Goal: Find specific fact: Find specific fact

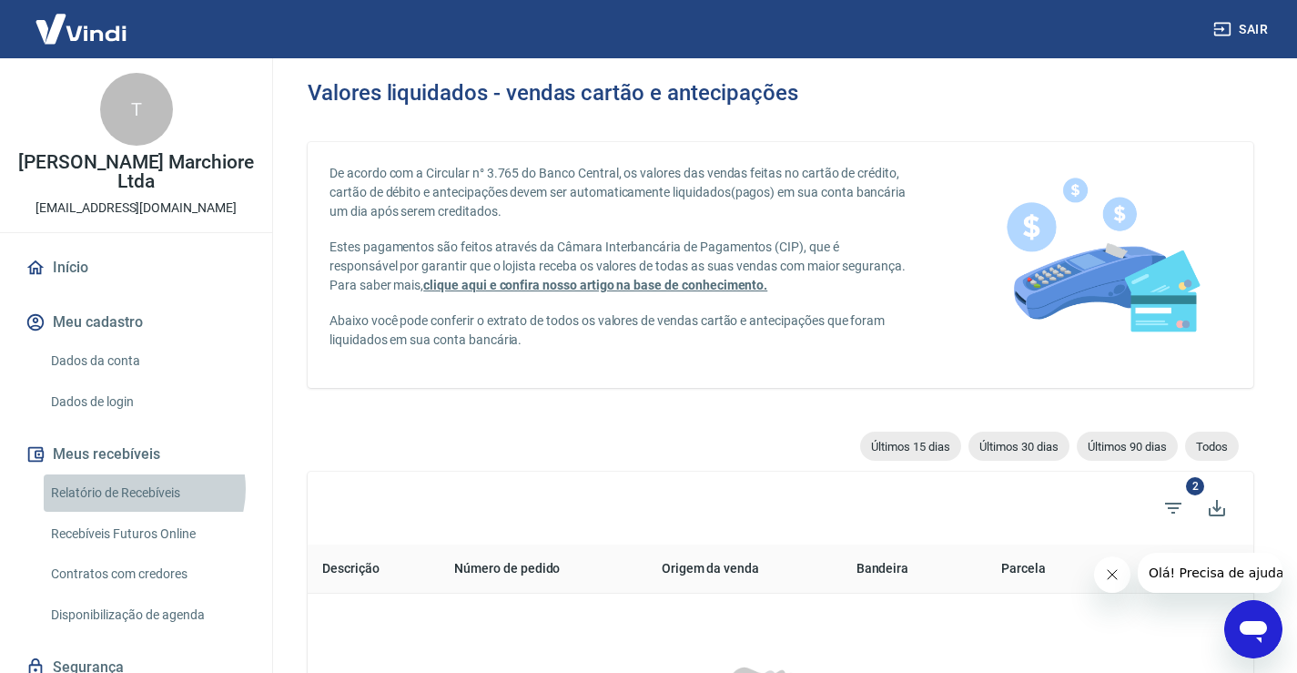
click at [143, 489] on link "Relatório de Recebíveis" at bounding box center [147, 492] width 207 height 37
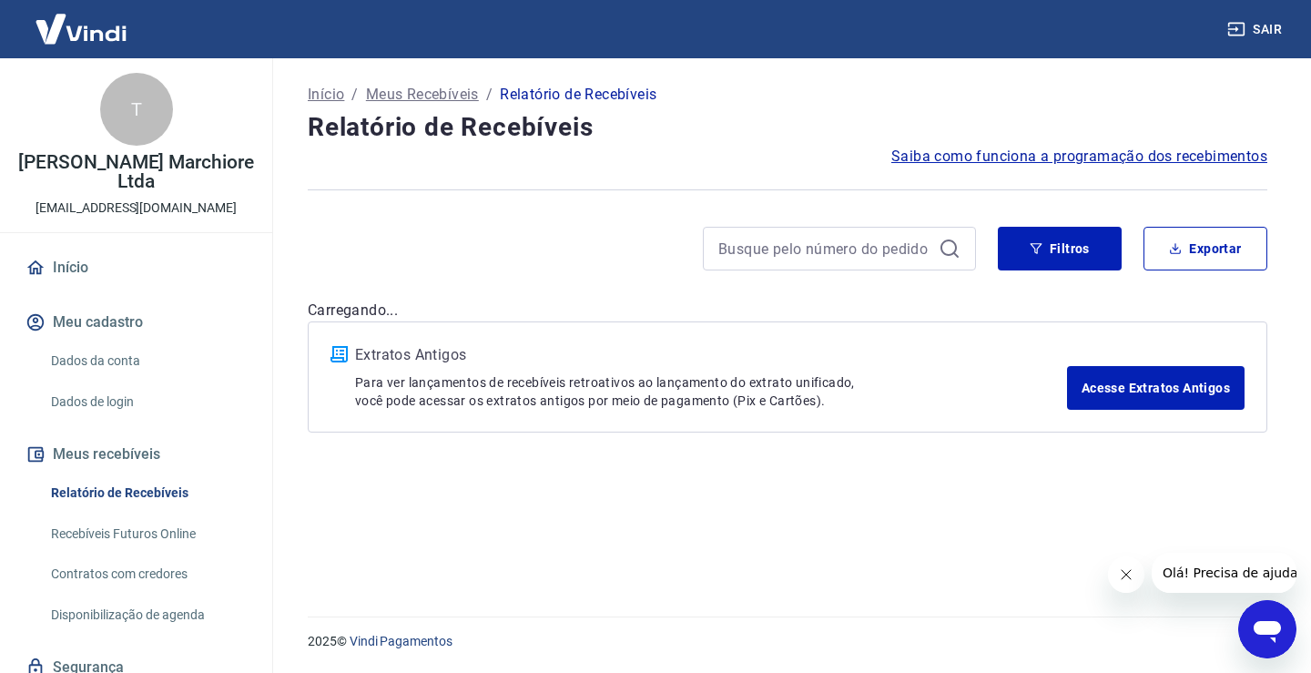
click at [1128, 575] on icon "Fechar mensagem da empresa" at bounding box center [1125, 574] width 15 height 15
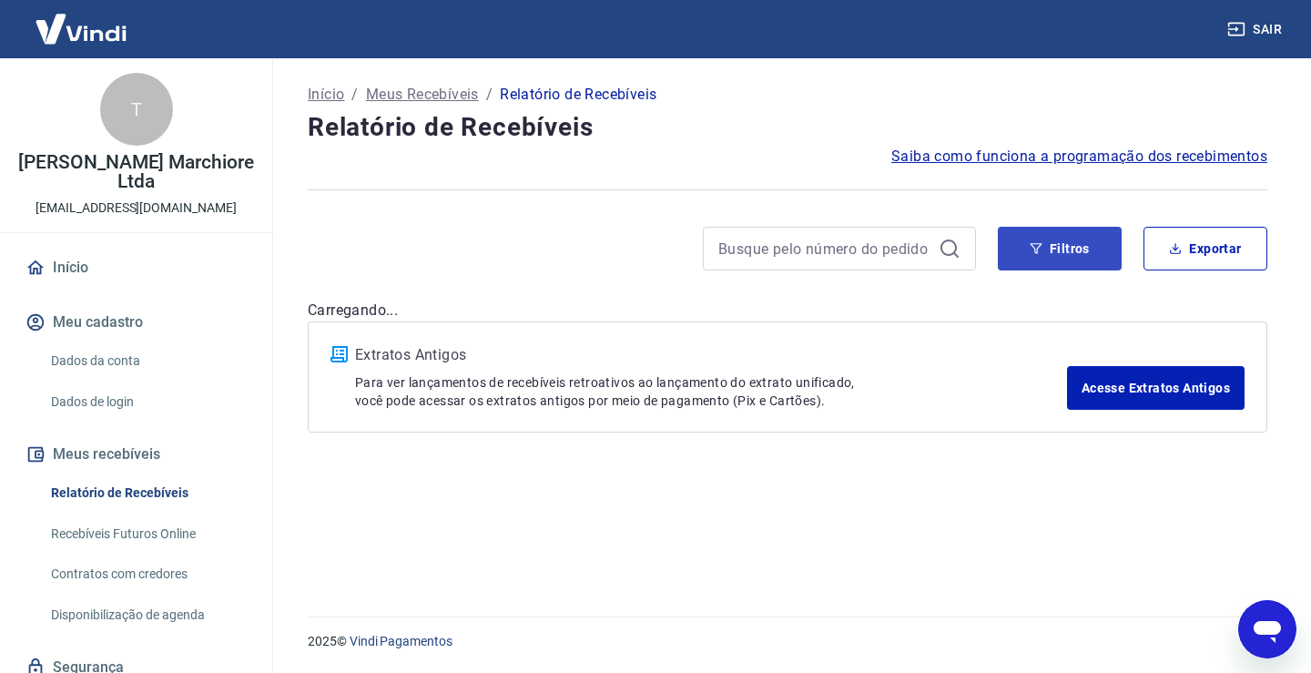
click at [1066, 252] on button "Filtros" at bounding box center [1059, 249] width 124 height 44
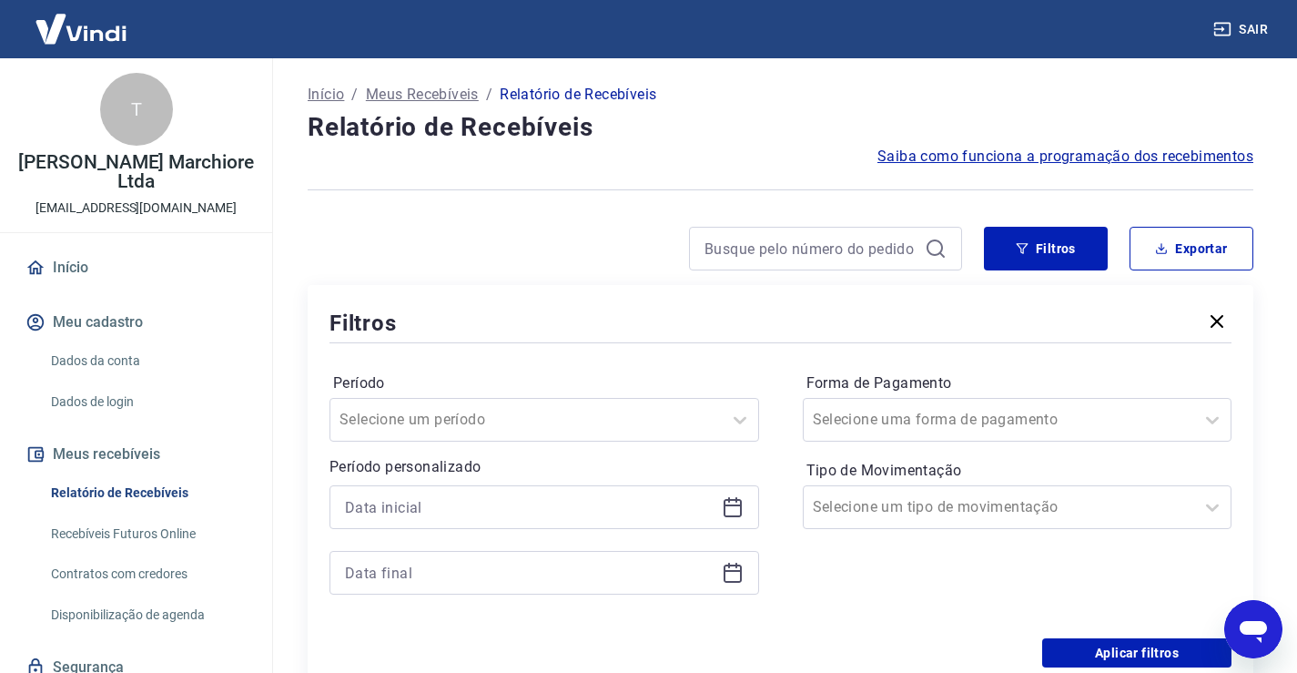
click at [733, 502] on icon at bounding box center [733, 507] width 22 height 22
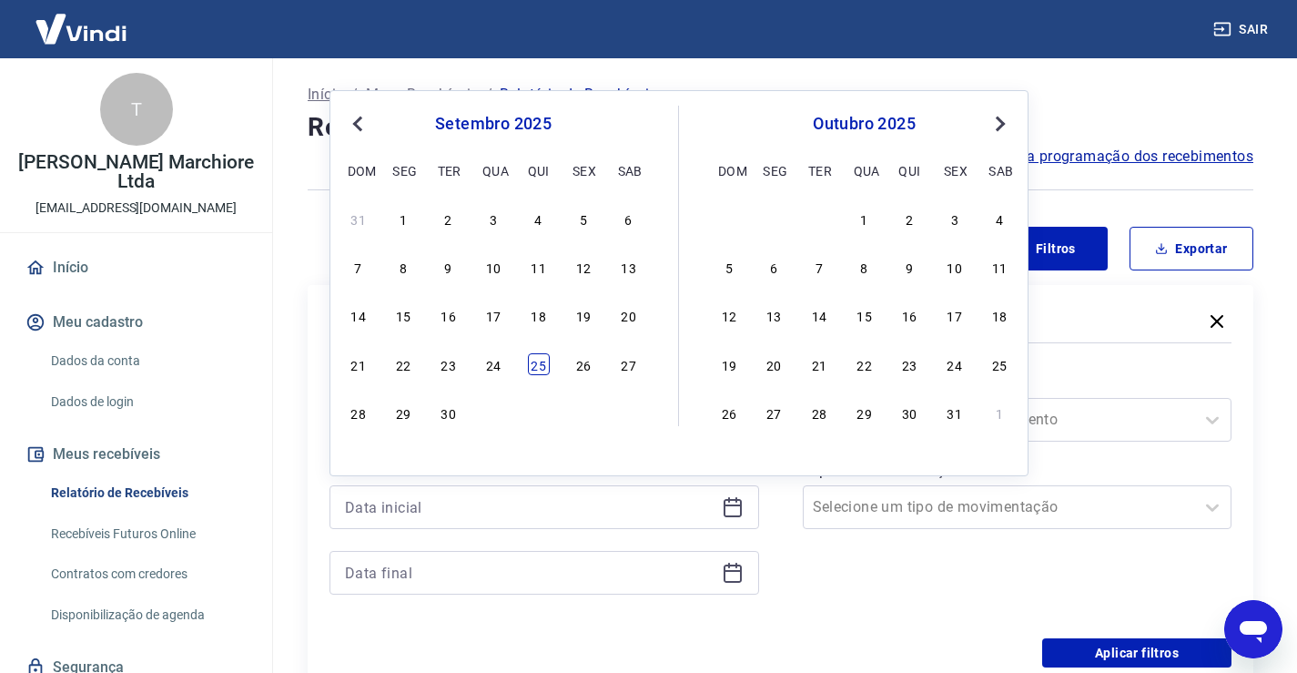
click at [539, 362] on div "25" at bounding box center [539, 364] width 22 height 22
type input "[DATE]"
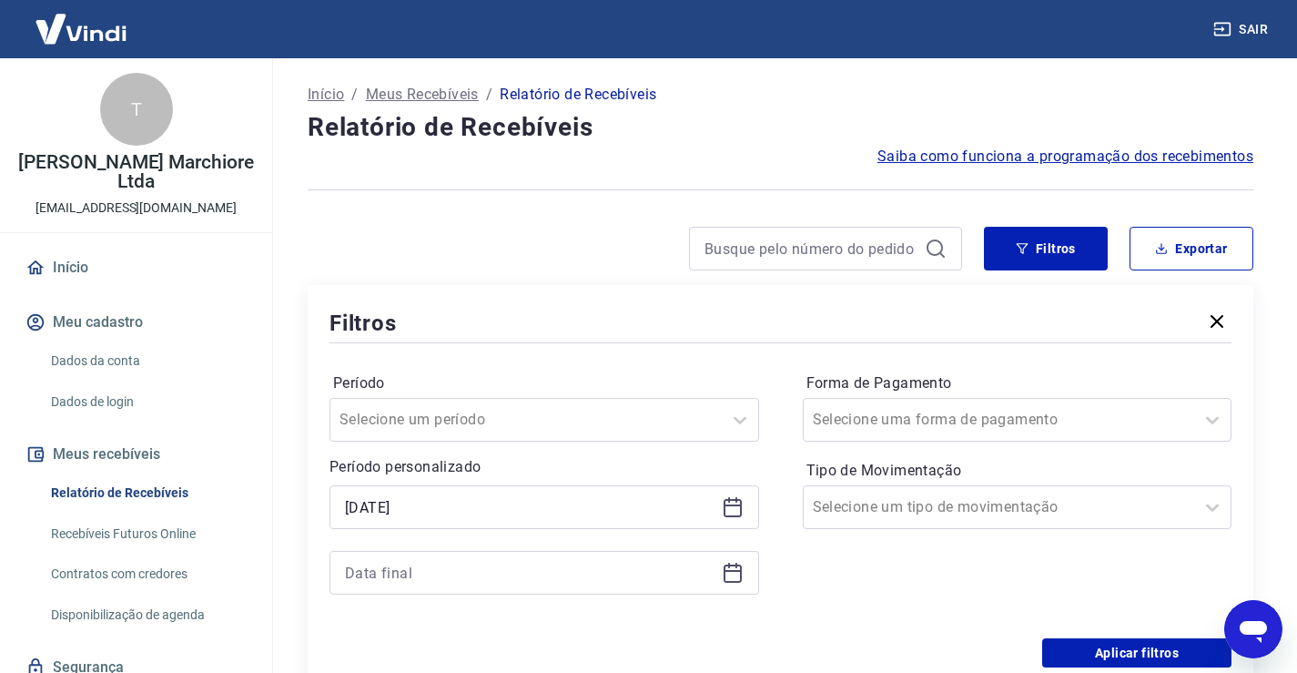
click at [733, 573] on icon at bounding box center [733, 573] width 22 height 22
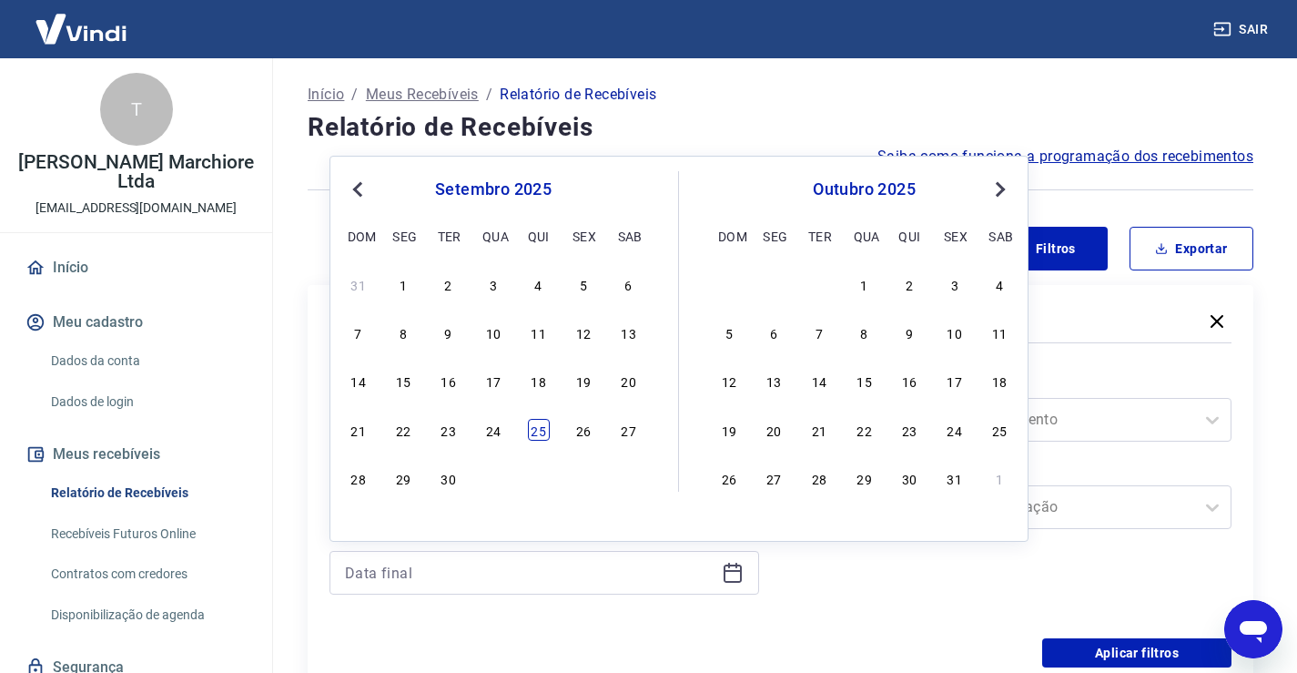
click at [541, 428] on div "25" at bounding box center [539, 430] width 22 height 22
type input "[DATE]"
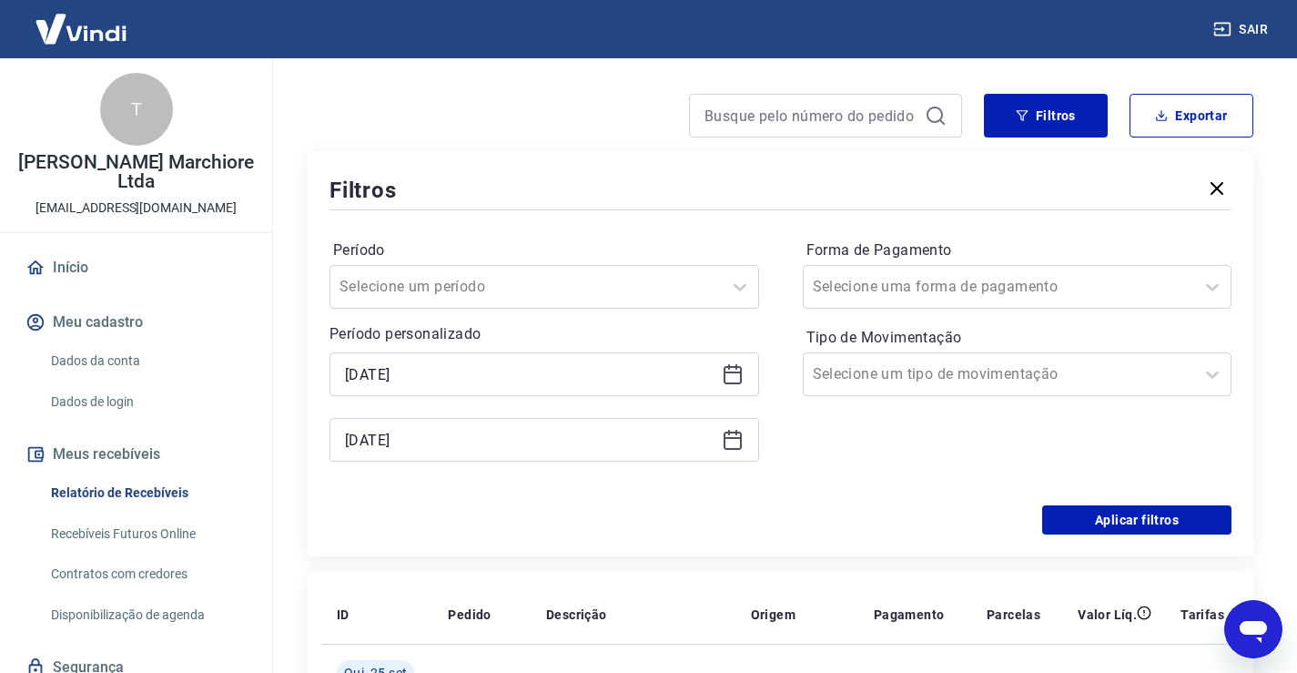
scroll to position [152, 0]
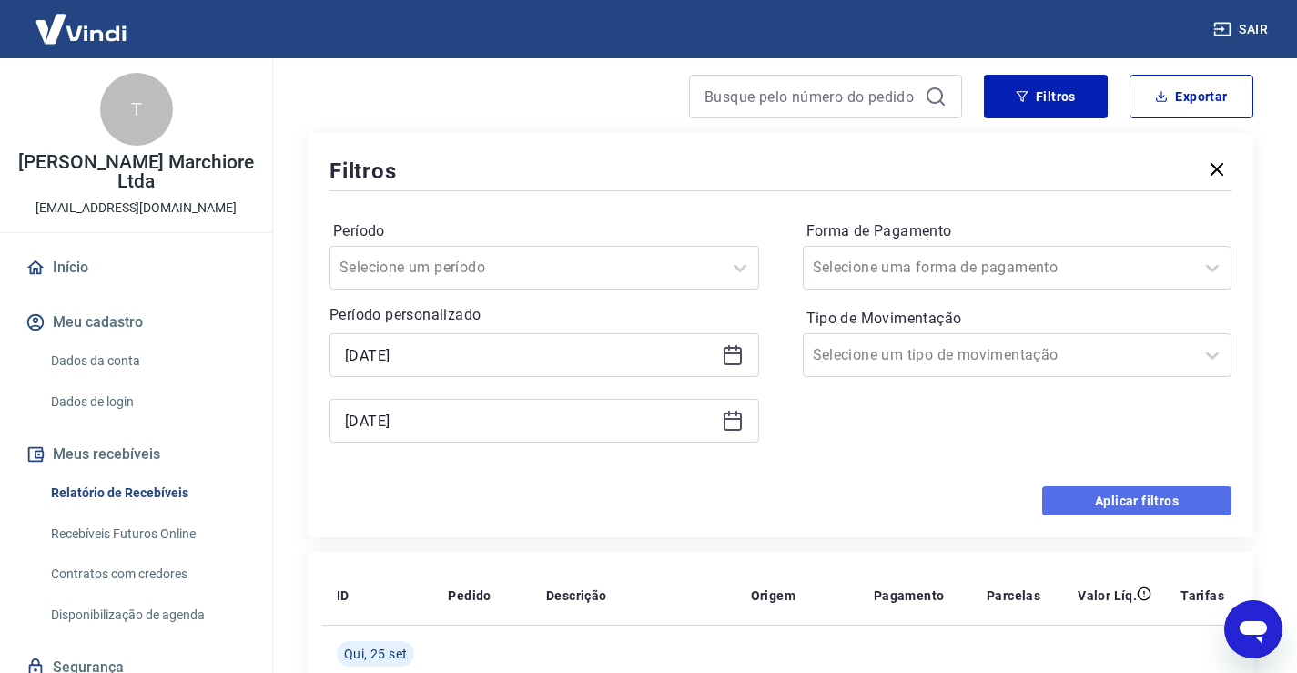
click at [1126, 504] on button "Aplicar filtros" at bounding box center [1136, 500] width 189 height 29
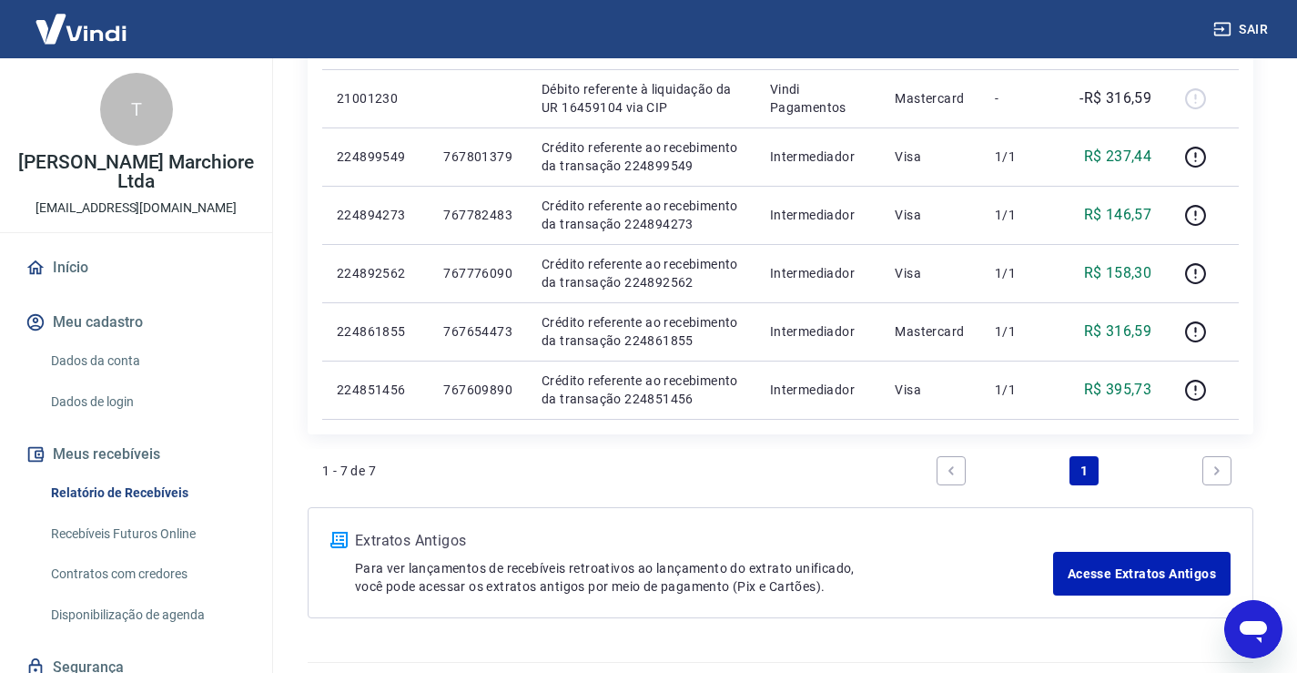
scroll to position [425, 0]
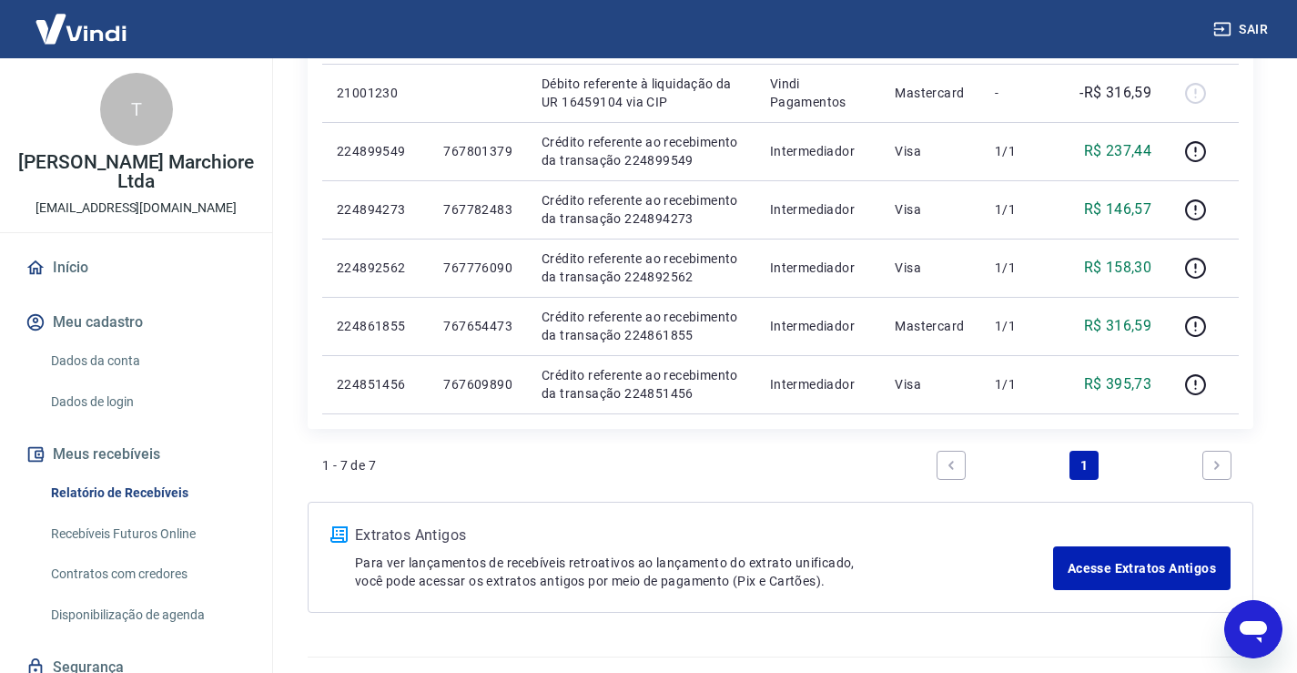
click at [663, 452] on div "1 - 7 de 7 1" at bounding box center [780, 465] width 916 height 44
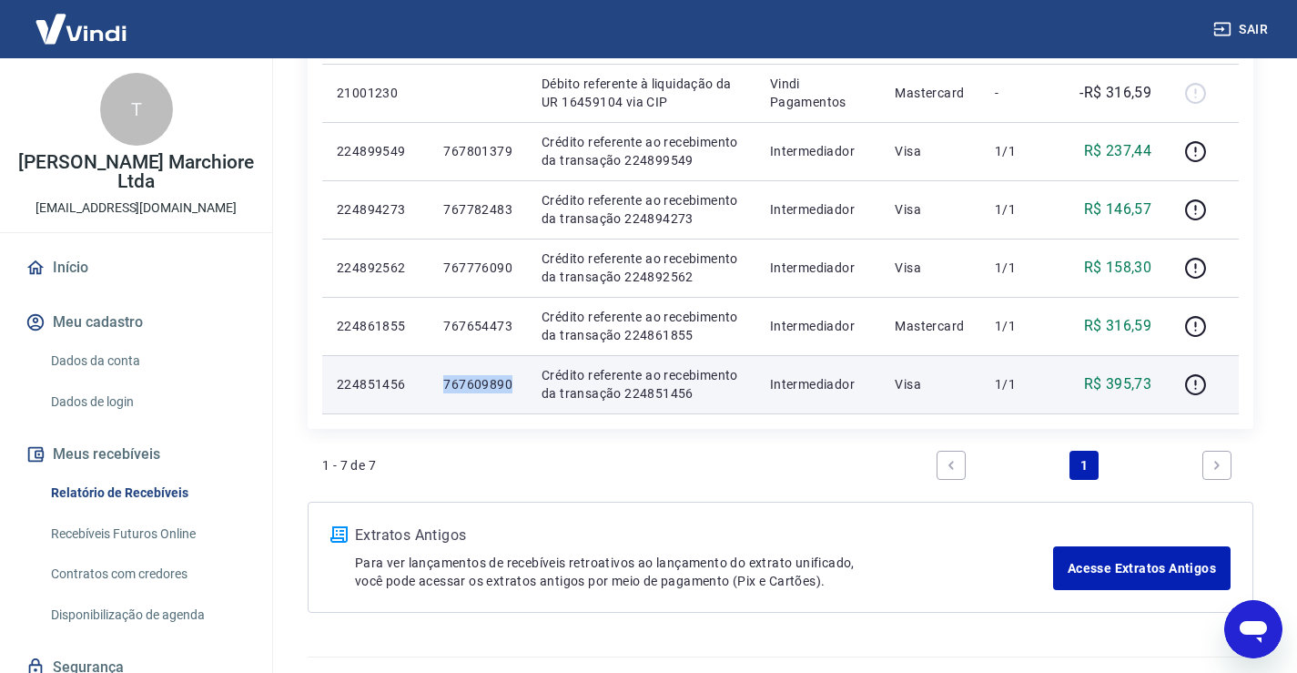
drag, startPoint x: 446, startPoint y: 387, endPoint x: 511, endPoint y: 383, distance: 65.6
click at [511, 383] on p "767609890" at bounding box center [477, 384] width 69 height 18
copy p "767609890"
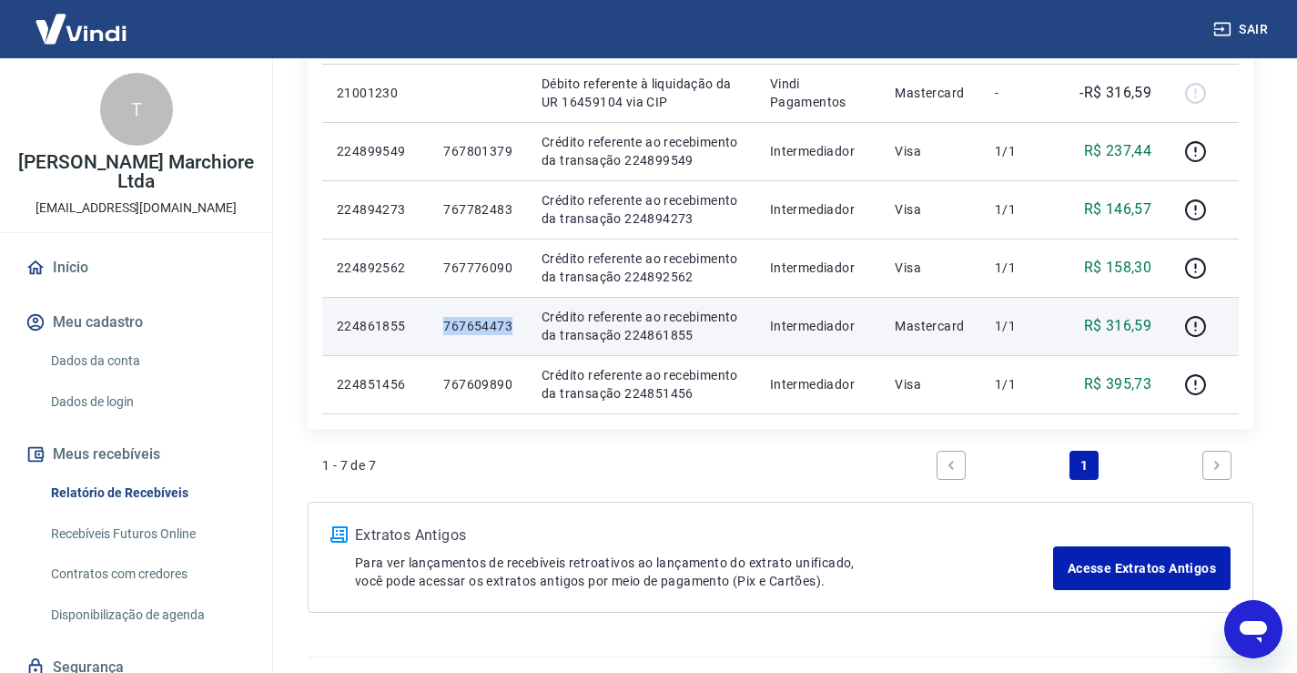
drag, startPoint x: 446, startPoint y: 325, endPoint x: 511, endPoint y: 327, distance: 64.6
click at [511, 327] on p "767654473" at bounding box center [477, 326] width 69 height 18
copy p "767654473"
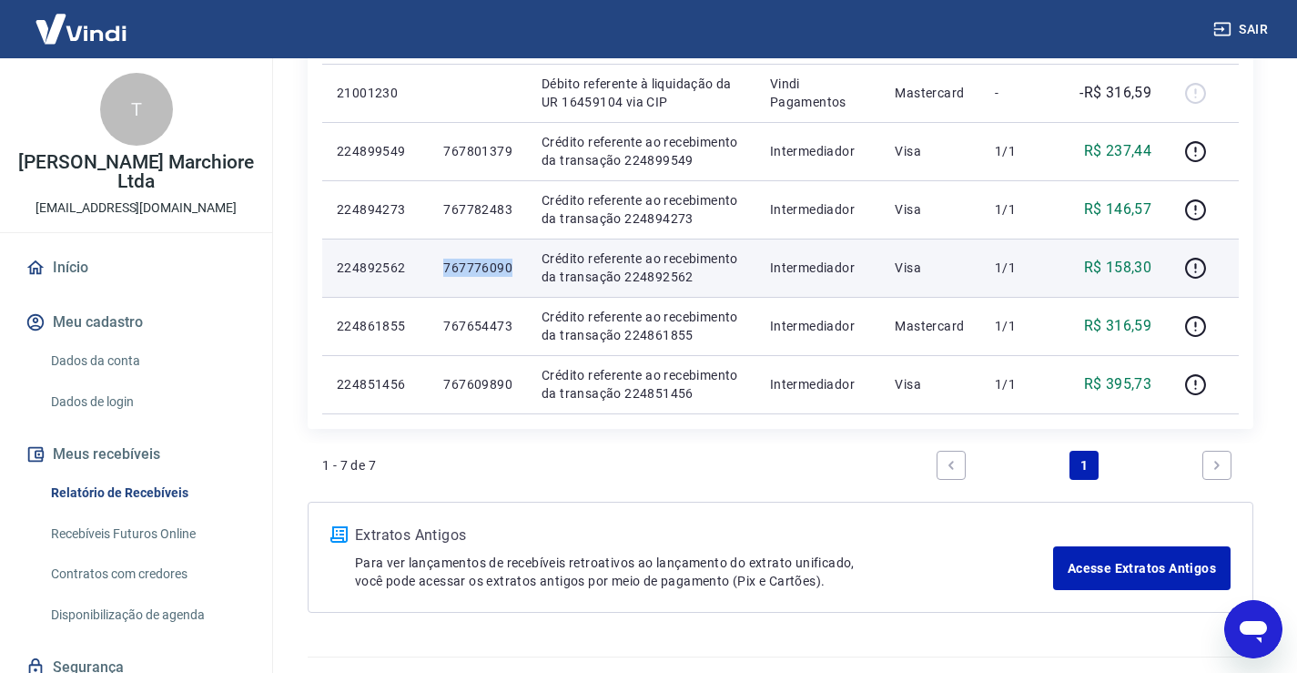
drag, startPoint x: 444, startPoint y: 264, endPoint x: 516, endPoint y: 276, distance: 72.9
click at [516, 276] on td "767776090" at bounding box center [478, 267] width 98 height 58
copy p "767776090"
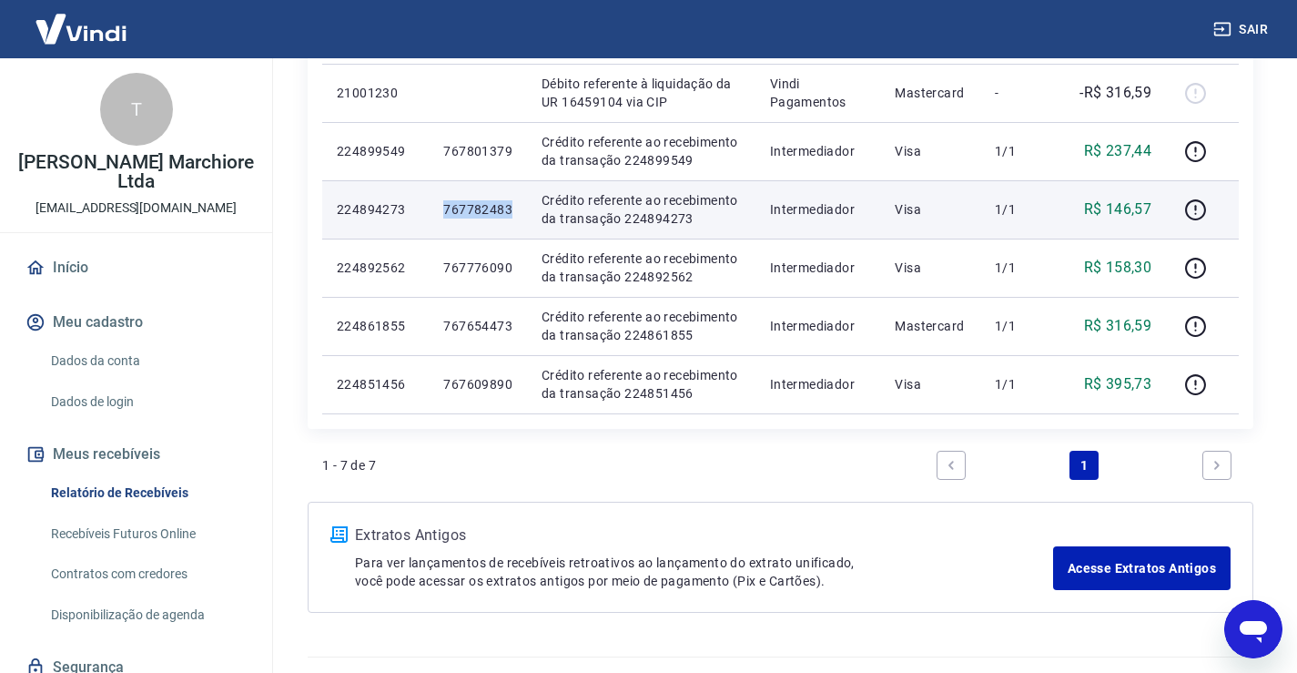
drag, startPoint x: 445, startPoint y: 208, endPoint x: 512, endPoint y: 199, distance: 68.0
click at [512, 199] on td "767782483" at bounding box center [478, 209] width 98 height 58
copy p "767782483"
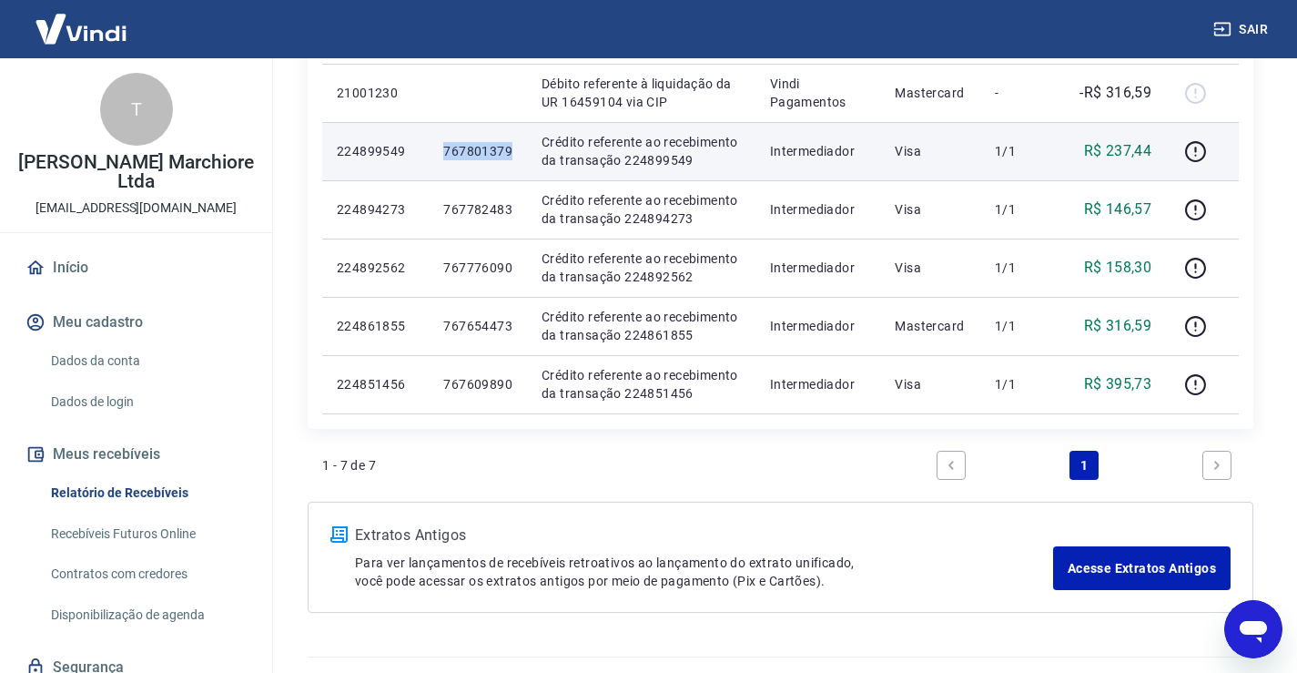
drag, startPoint x: 445, startPoint y: 153, endPoint x: 516, endPoint y: 150, distance: 71.0
click at [516, 150] on td "767801379" at bounding box center [478, 151] width 98 height 58
copy p "767801379"
